Goal: Task Accomplishment & Management: Complete application form

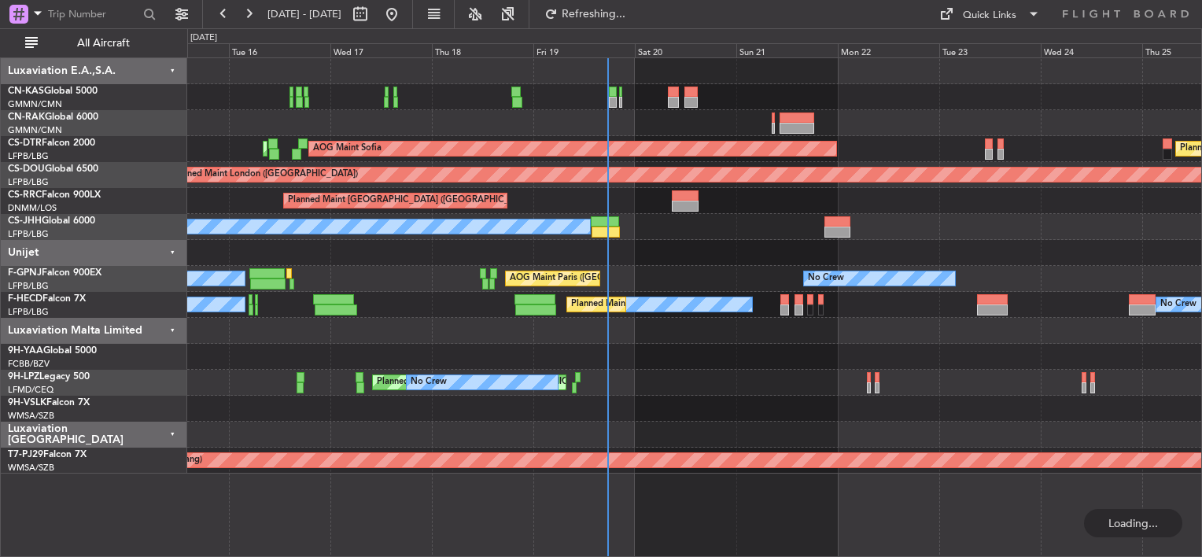
click at [642, 119] on div at bounding box center [694, 123] width 1014 height 26
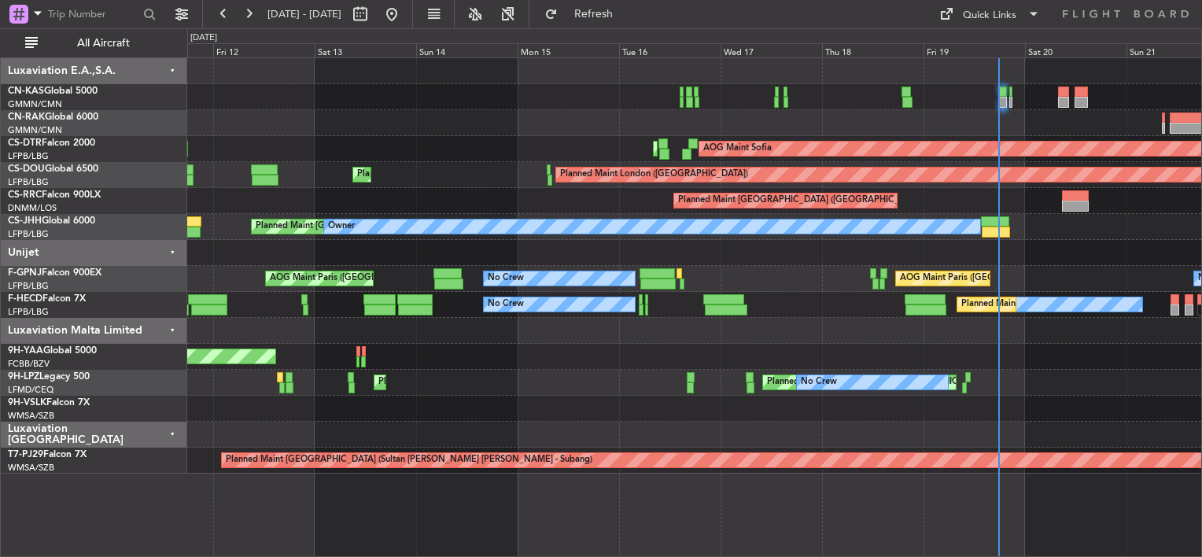
click at [1202, 117] on html "[DATE] - [DATE] Refresh Quick Links All Aircraft AOG Maint Sofia Planned Maint …" at bounding box center [601, 278] width 1202 height 557
click at [884, 135] on div "AOG Maint Sofia Planned Maint Sofia AOG Maint Sofia Planned Maint Mugla ([GEOGR…" at bounding box center [694, 265] width 1014 height 415
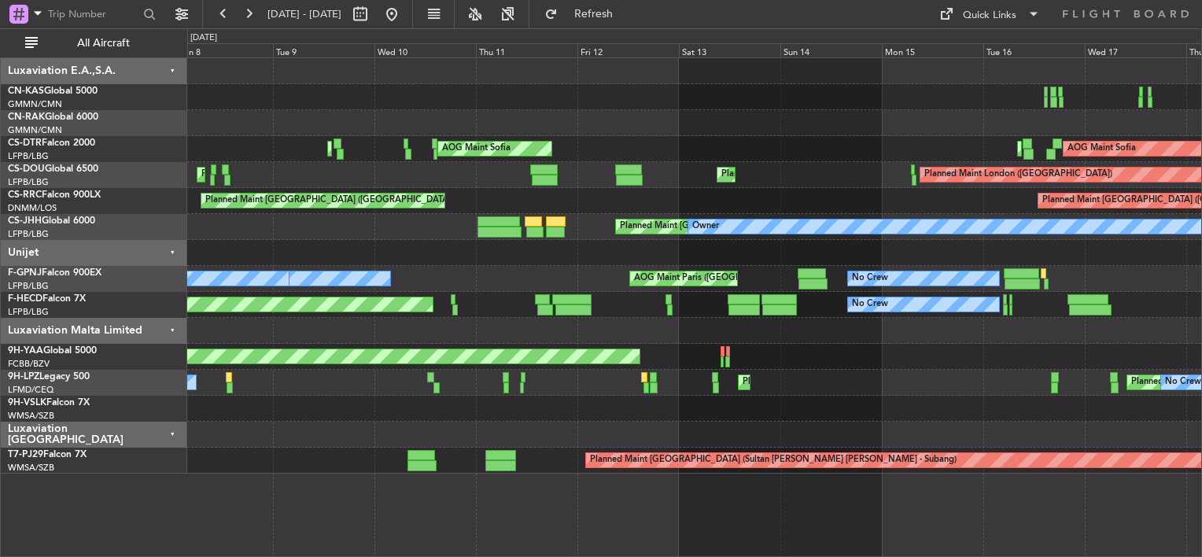
click at [757, 130] on div at bounding box center [694, 123] width 1014 height 26
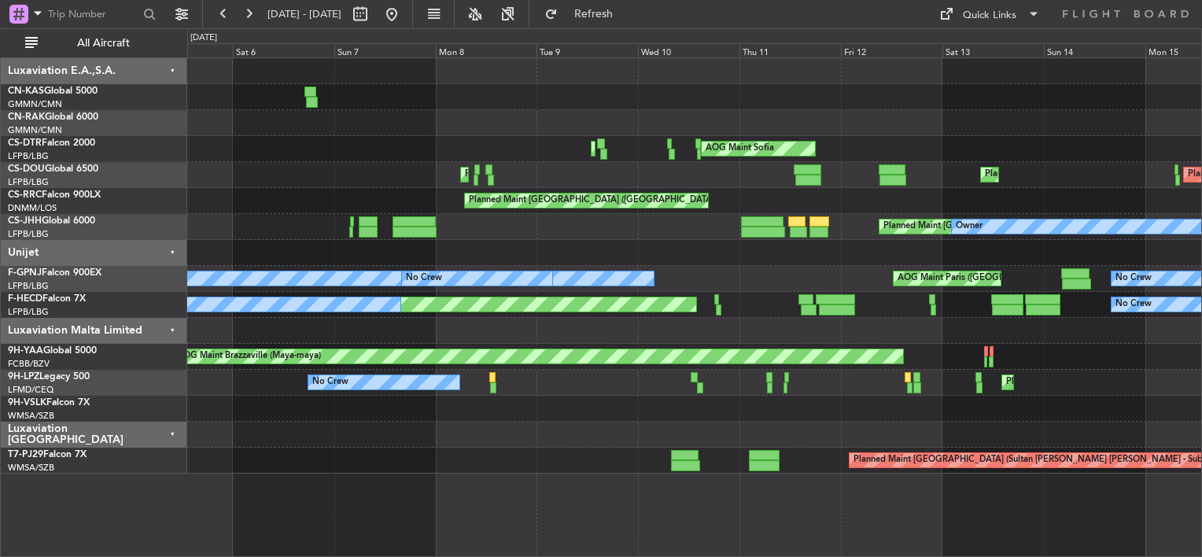
click at [730, 123] on div at bounding box center [694, 123] width 1014 height 26
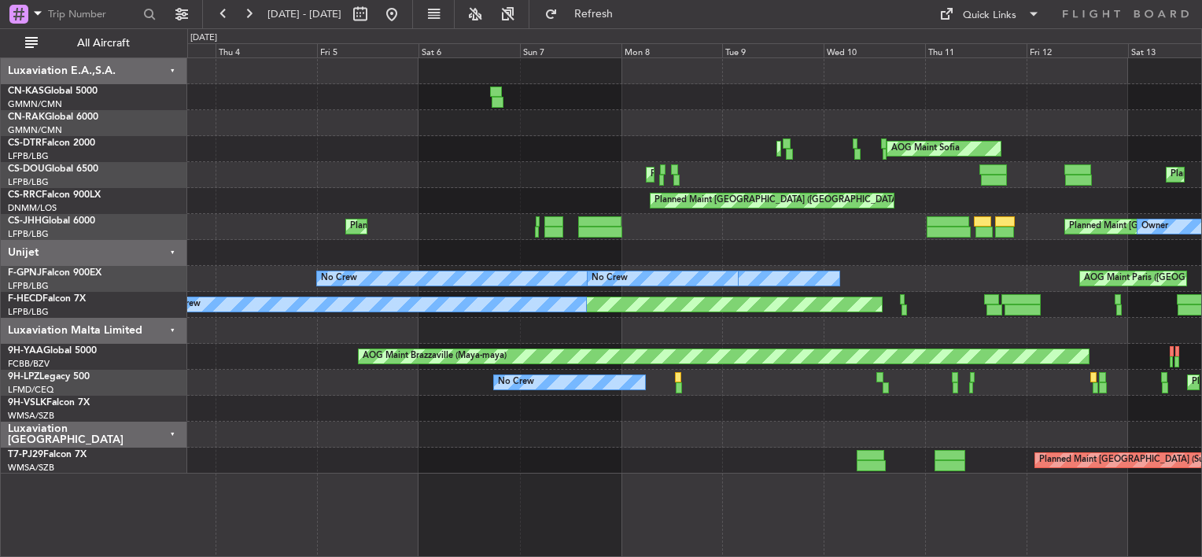
click at [374, 95] on div "AOG Maint Sofia Planned Maint Mugla ([GEOGRAPHIC_DATA]) Planned Maint [GEOGRAPH…" at bounding box center [694, 265] width 1014 height 415
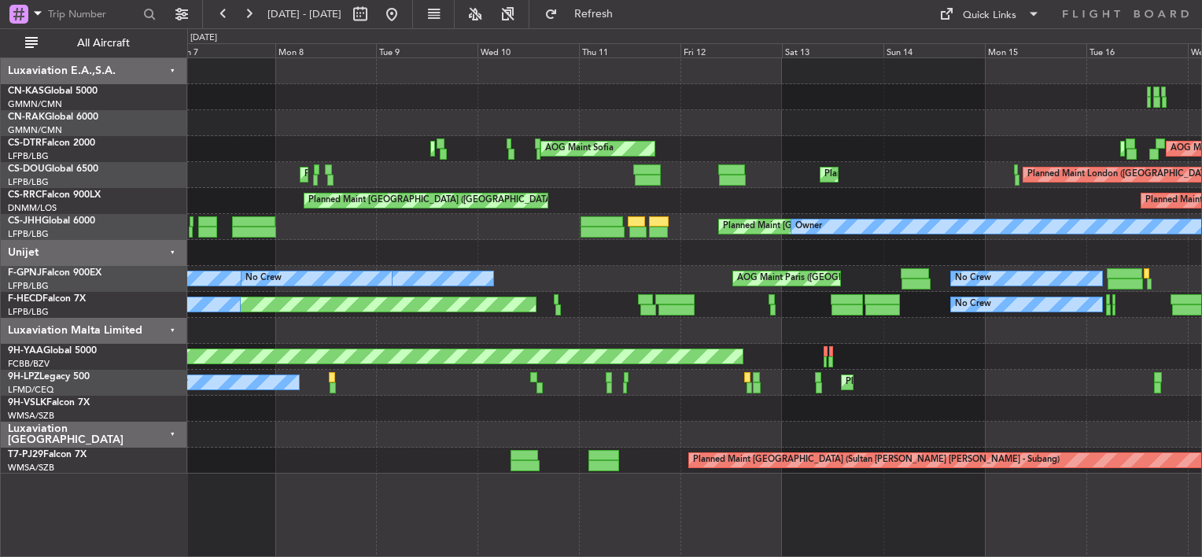
click at [257, 90] on div "AOG Maint Sofia Planned Maint Mugla ([GEOGRAPHIC_DATA]) Planned Maint Sofia AOG…" at bounding box center [694, 265] width 1014 height 415
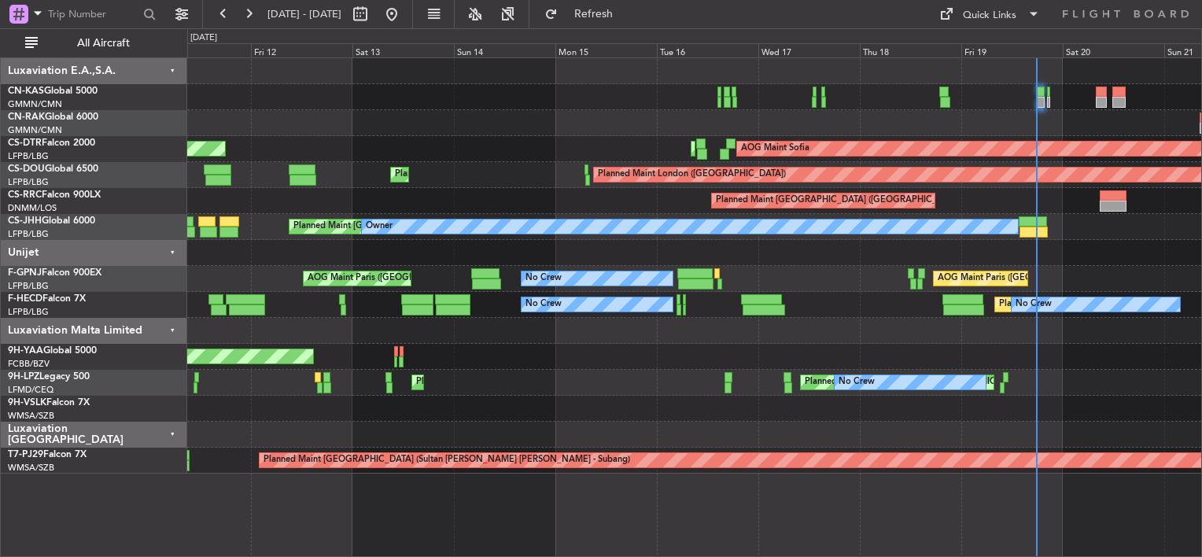
click at [142, 76] on div "AOG Maint Sofia Planned Maint Sofia AOG Maint Sofia Planned Maint Mugla ([GEOGR…" at bounding box center [601, 292] width 1202 height 529
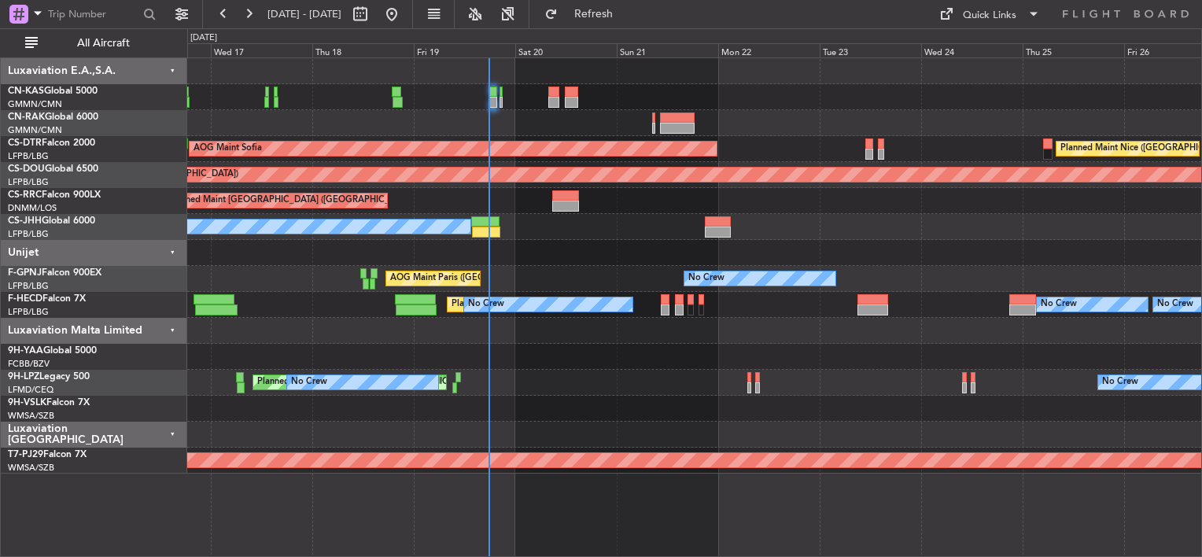
click at [491, 88] on div at bounding box center [694, 97] width 1014 height 26
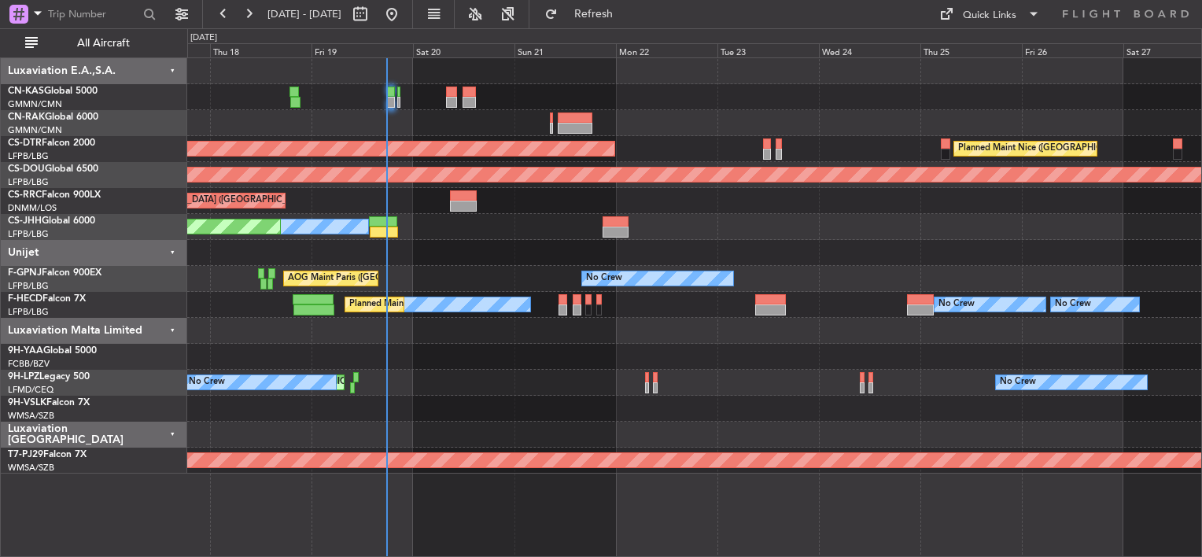
click at [699, 107] on div at bounding box center [694, 97] width 1014 height 26
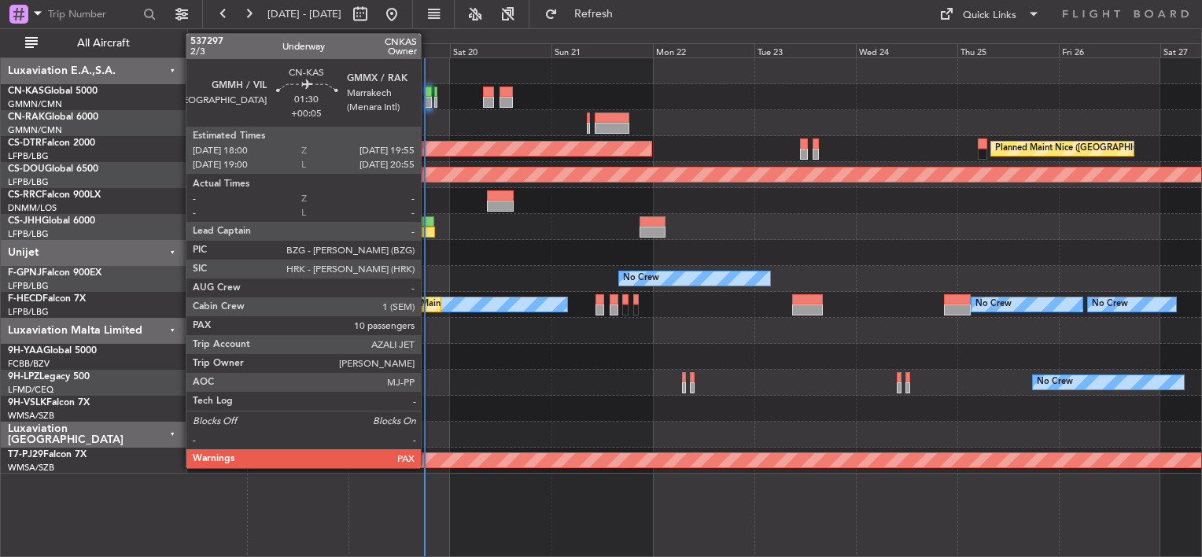
click at [428, 97] on div at bounding box center [428, 102] width 9 height 11
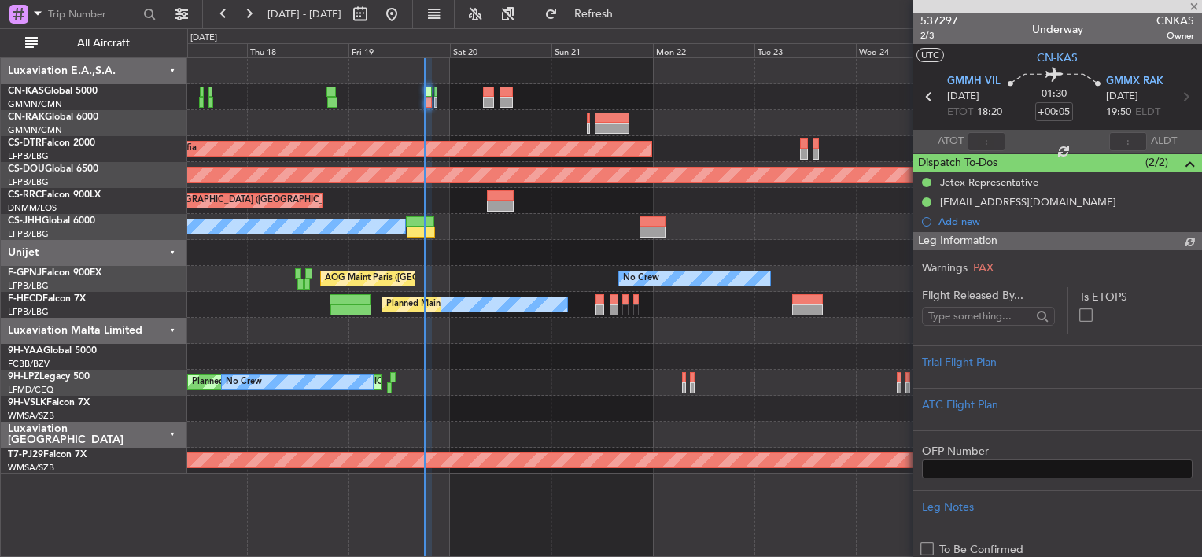
type input "[PERSON_NAME] ([PERSON_NAME])"
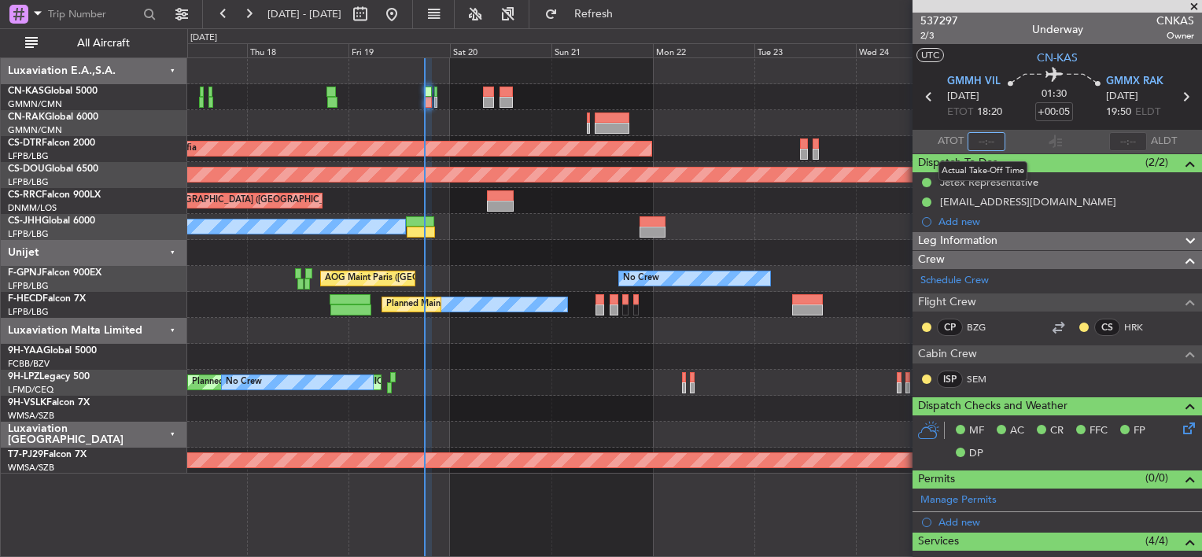
click at [976, 142] on input "text" at bounding box center [987, 141] width 38 height 19
type input "17:56"
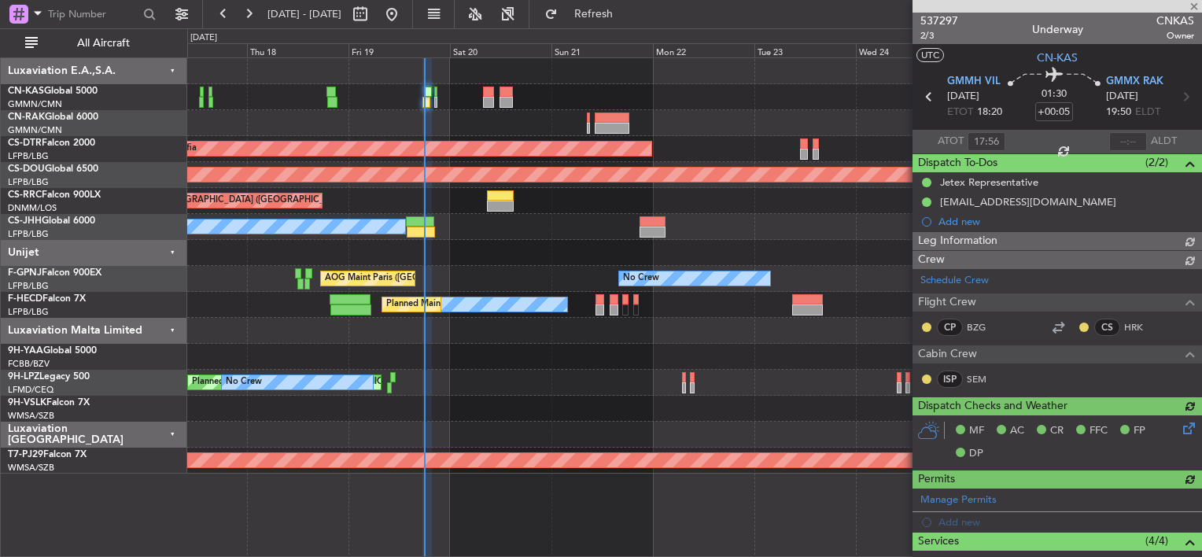
type input "[PERSON_NAME] ([PERSON_NAME])"
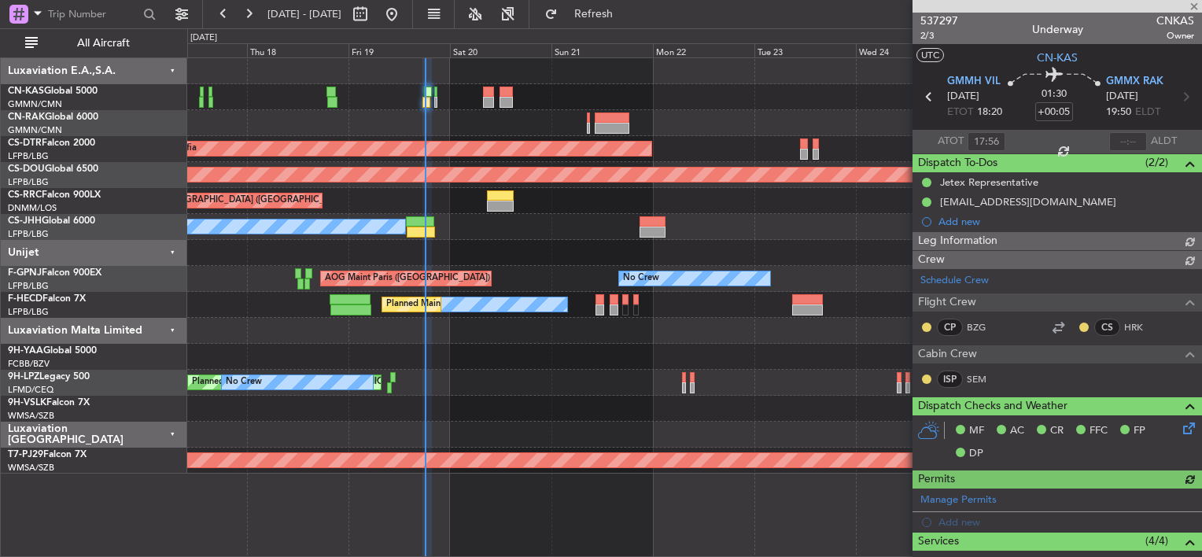
type input "[PERSON_NAME] ([PERSON_NAME])"
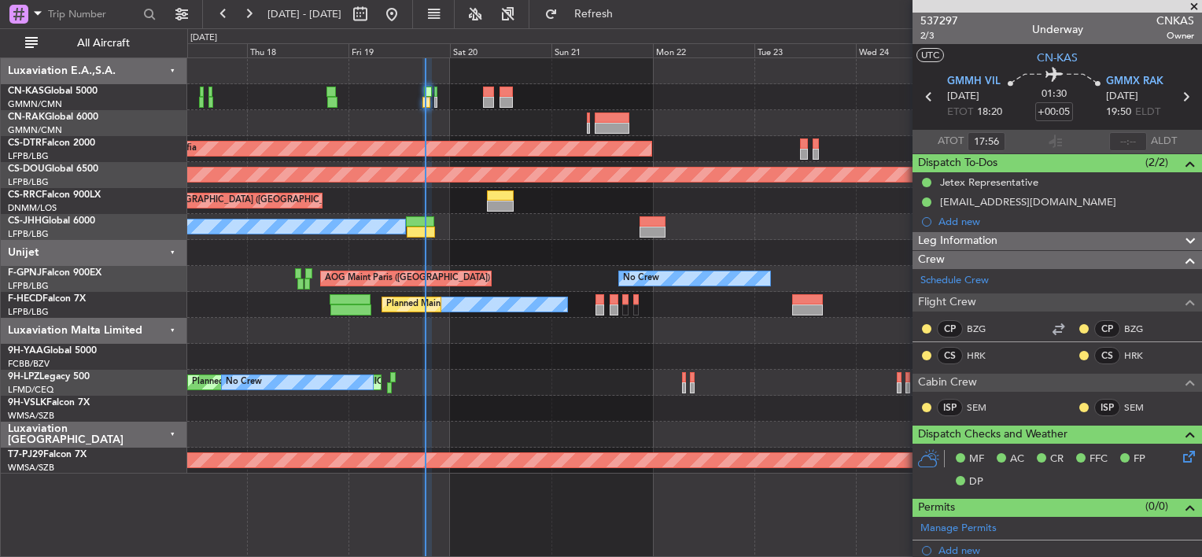
type input "[PERSON_NAME] ([PERSON_NAME])"
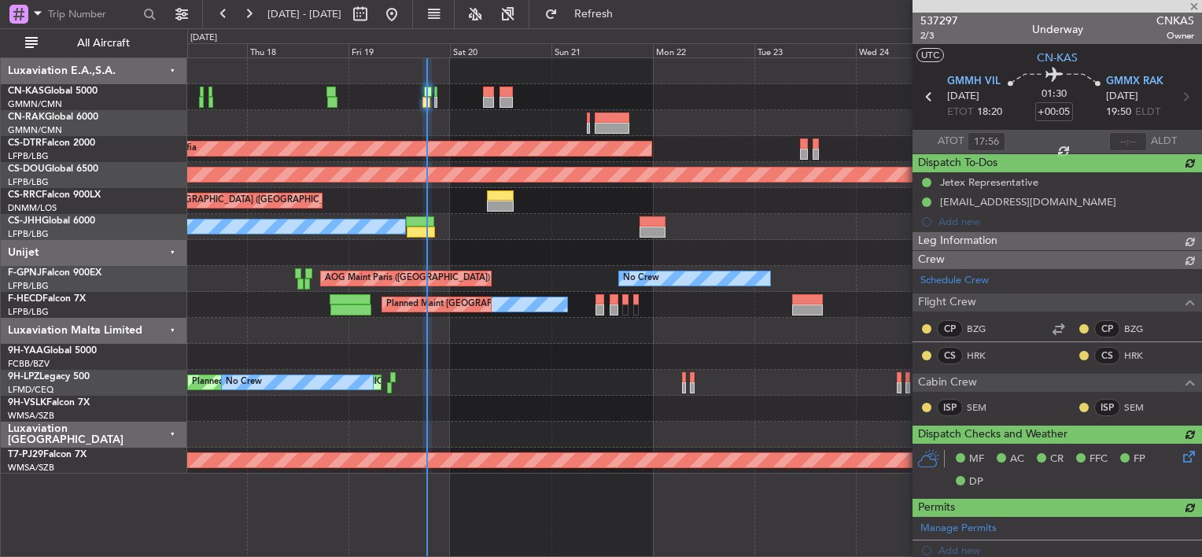
type input "[PERSON_NAME] ([PERSON_NAME])"
